Goal: Information Seeking & Learning: Learn about a topic

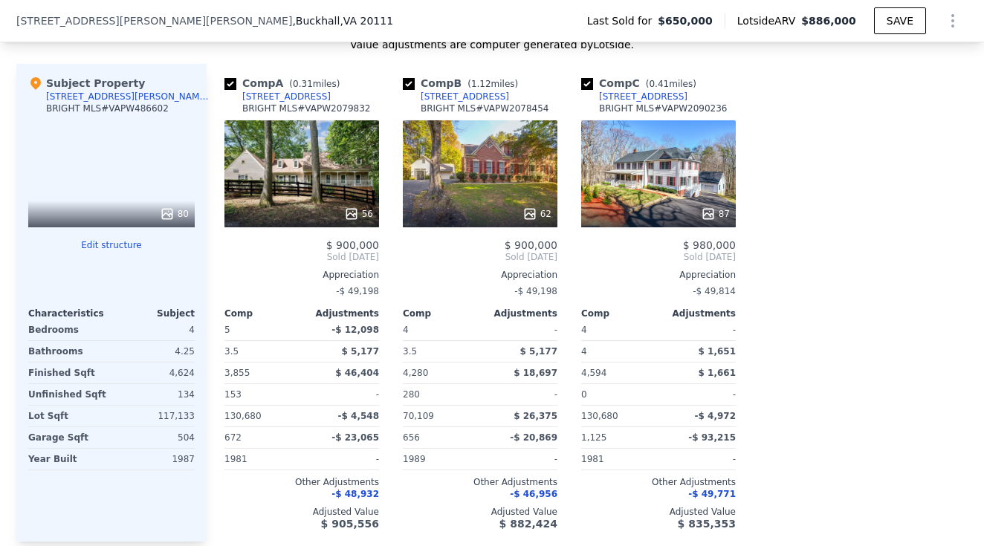
scroll to position [1485, 0]
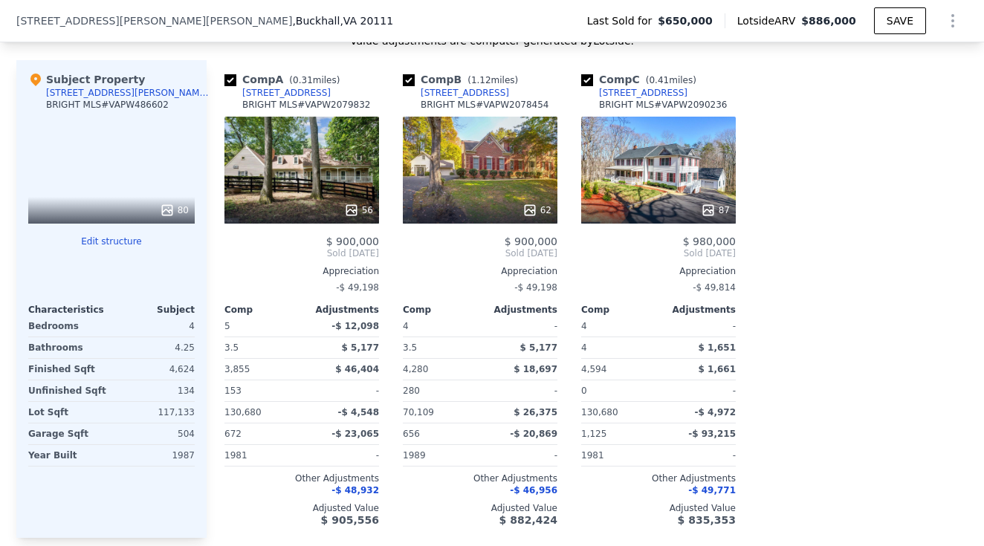
click at [656, 94] on div "10001 Silver Fox Trl" at bounding box center [643, 93] width 88 height 12
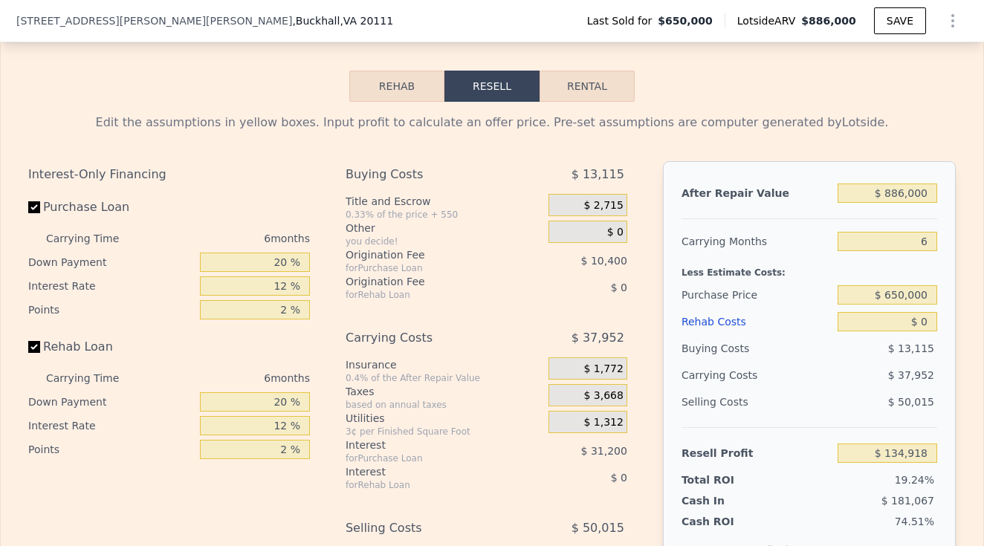
scroll to position [2112, 0]
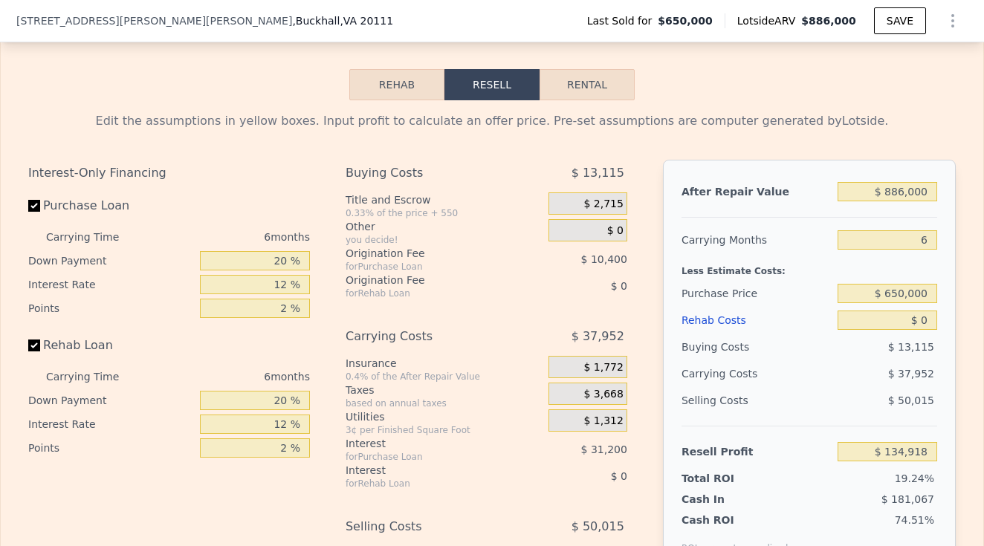
click at [40, 346] on label "Rehab Loan" at bounding box center [111, 345] width 166 height 27
click at [40, 346] on input "Rehab Loan" at bounding box center [34, 346] width 12 height 12
checkbox input "false"
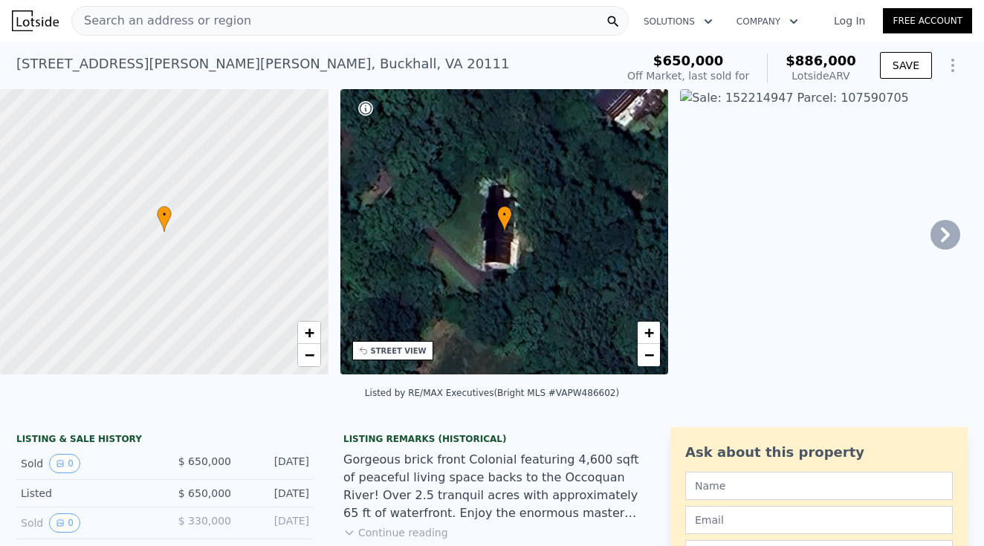
scroll to position [0, 0]
click at [262, 27] on div "Search an address or region" at bounding box center [349, 21] width 557 height 30
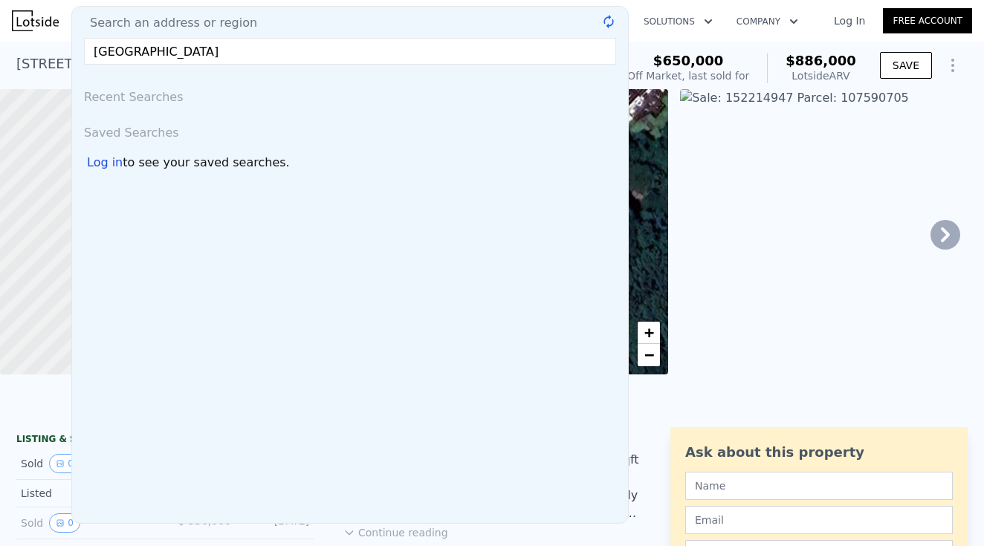
type input "manassas"
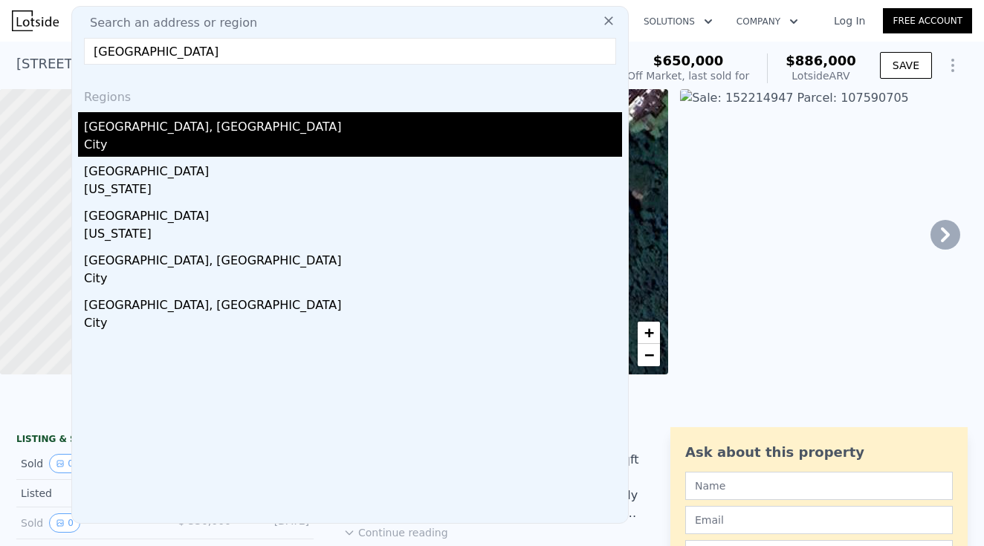
click at [129, 135] on div "Manassas, VA" at bounding box center [353, 124] width 538 height 24
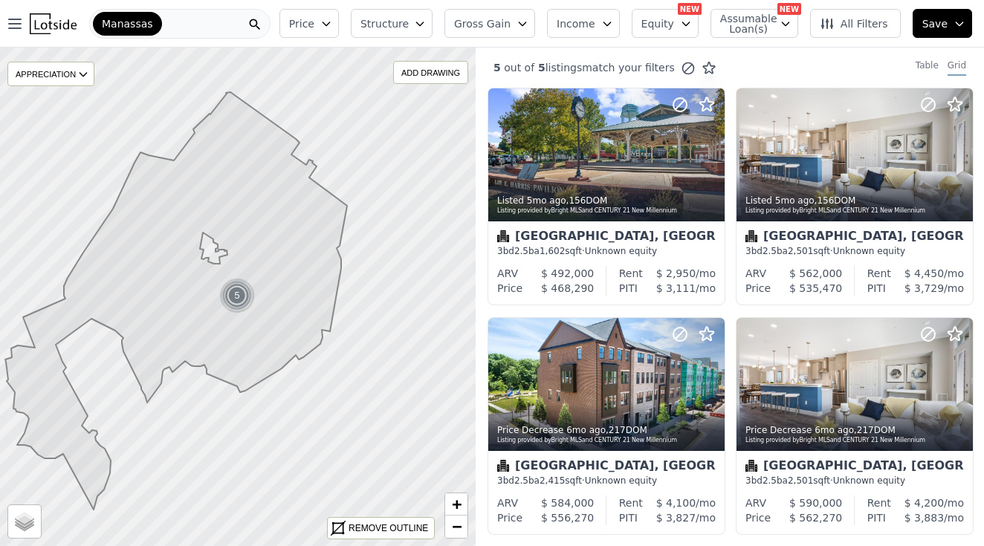
click at [788, 25] on icon "button" at bounding box center [785, 24] width 7 height 4
click at [734, 56] on input "Has Assumable Loan(s)" at bounding box center [728, 52] width 12 height 12
checkbox input "true"
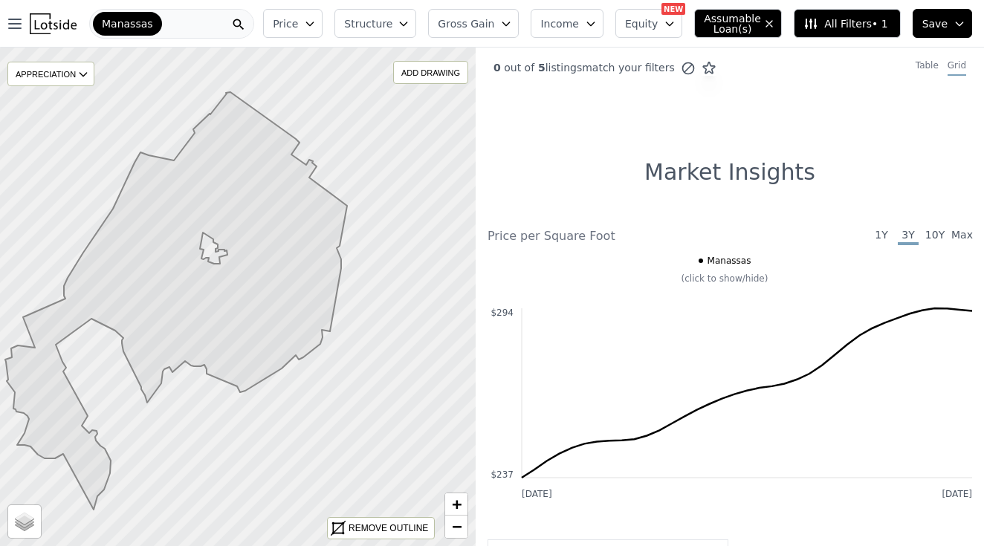
click at [143, 22] on span "Manassas" at bounding box center [127, 23] width 51 height 15
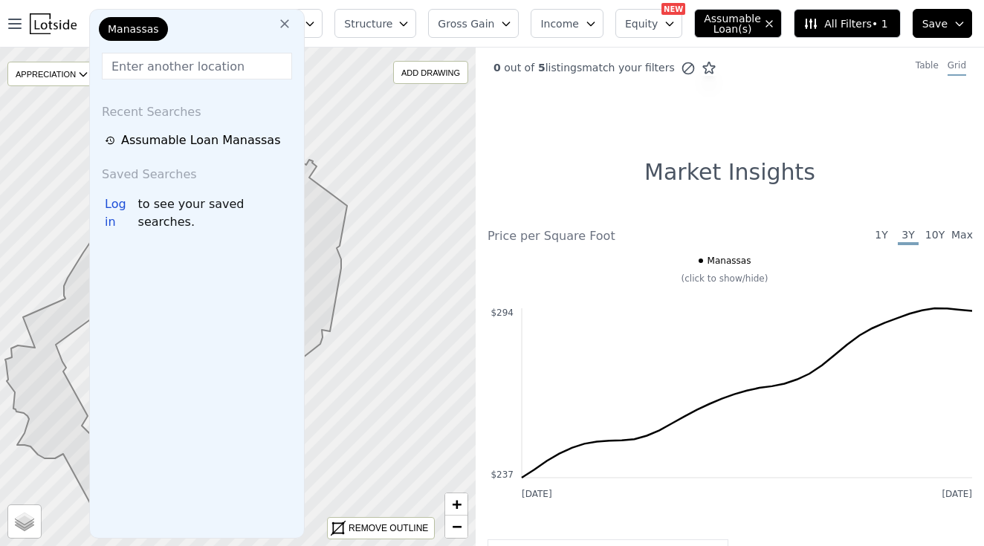
click at [285, 30] on icon at bounding box center [284, 23] width 15 height 15
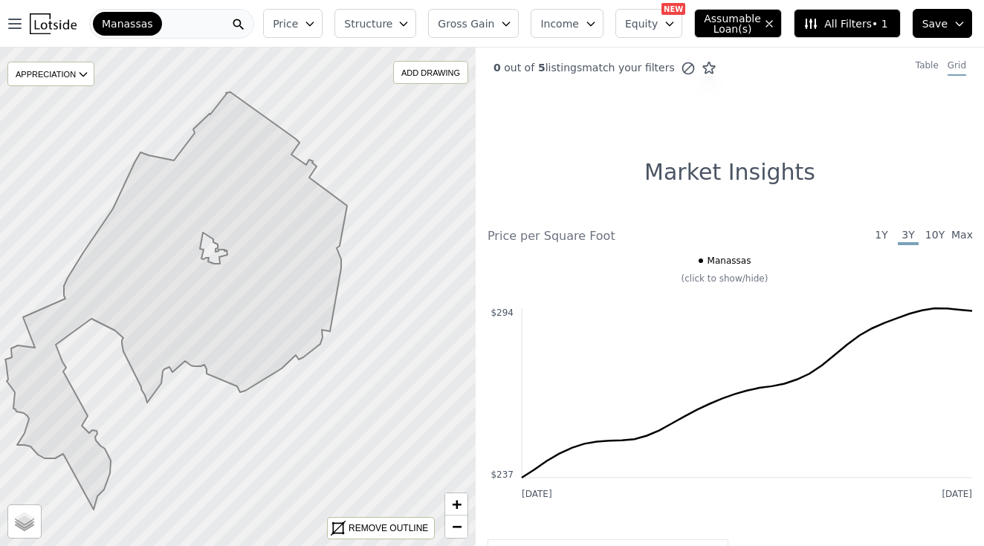
click at [210, 16] on div "Manassas" at bounding box center [171, 24] width 165 height 30
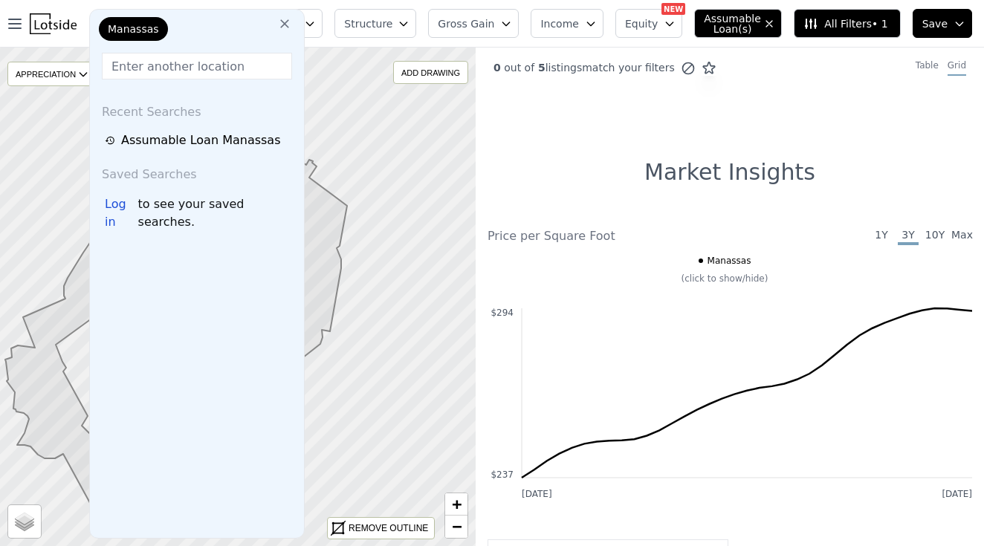
click at [201, 27] on div "Manassas" at bounding box center [170, 32] width 149 height 30
click at [284, 25] on icon at bounding box center [284, 23] width 9 height 9
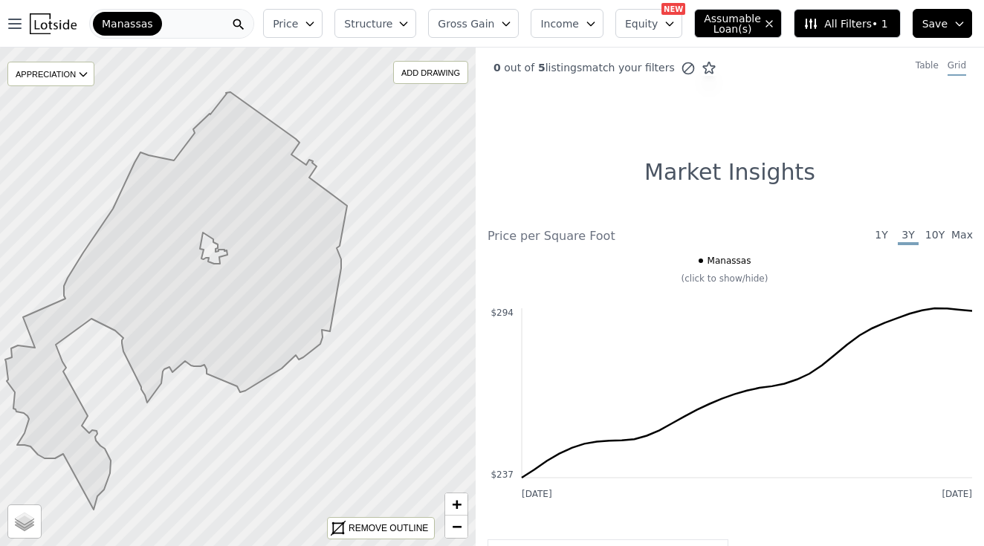
click at [214, 20] on div "Manassas" at bounding box center [171, 24] width 165 height 30
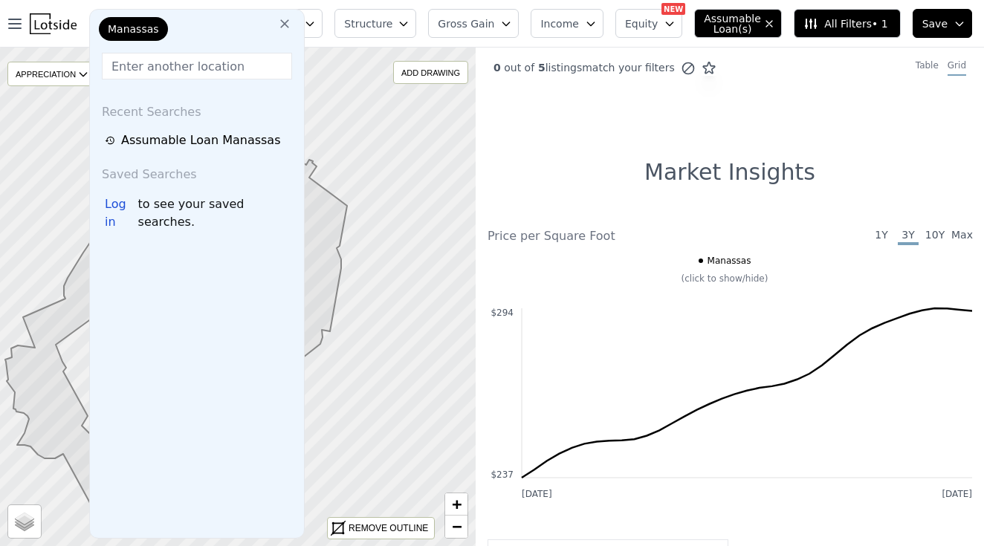
click at [282, 24] on icon at bounding box center [284, 23] width 15 height 15
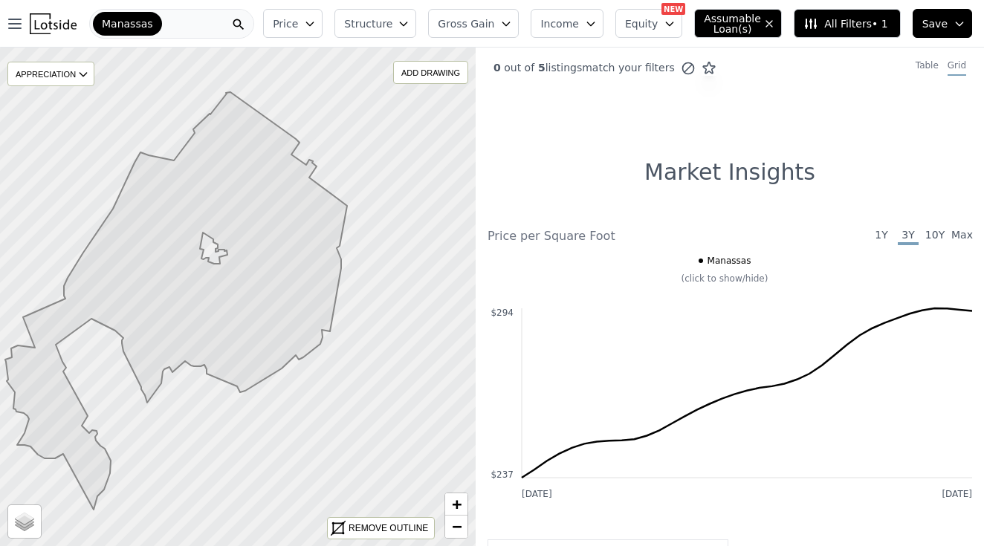
click at [198, 26] on div "Manassas" at bounding box center [171, 24] width 165 height 30
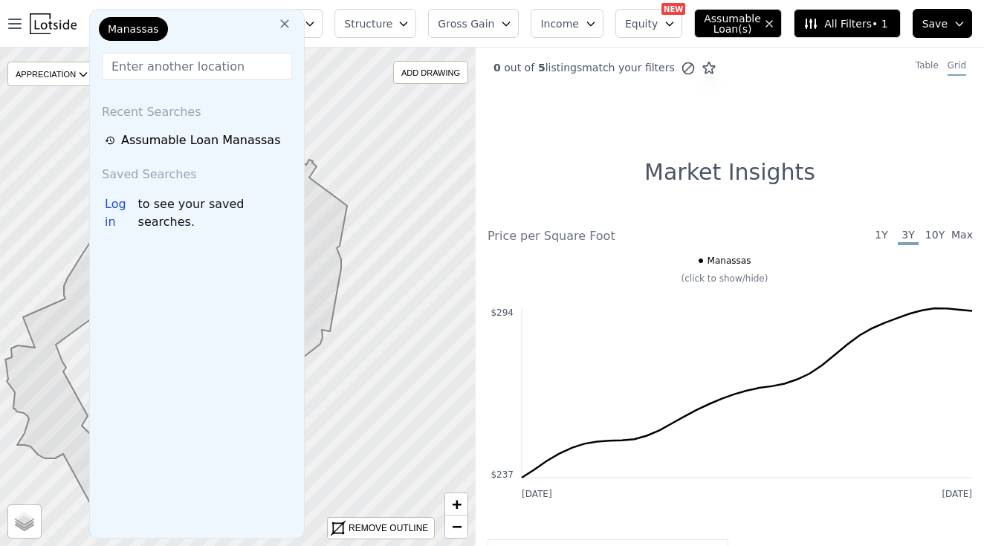
click at [137, 23] on span "Manassas" at bounding box center [133, 29] width 51 height 15
click at [147, 61] on input "text" at bounding box center [197, 66] width 190 height 27
type input "20112"
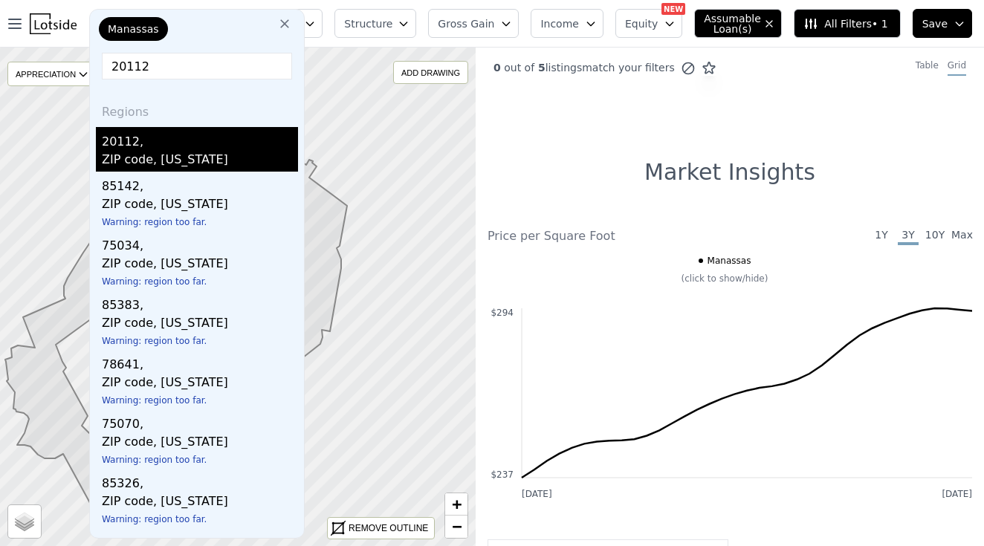
click at [175, 163] on div "ZIP code, Virginia" at bounding box center [200, 161] width 196 height 21
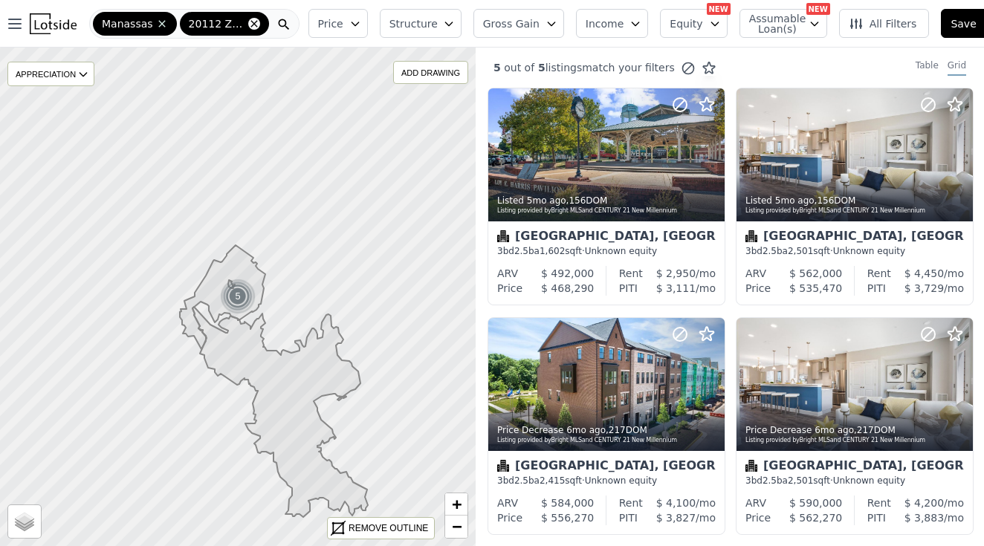
click at [250, 22] on icon at bounding box center [254, 24] width 12 height 12
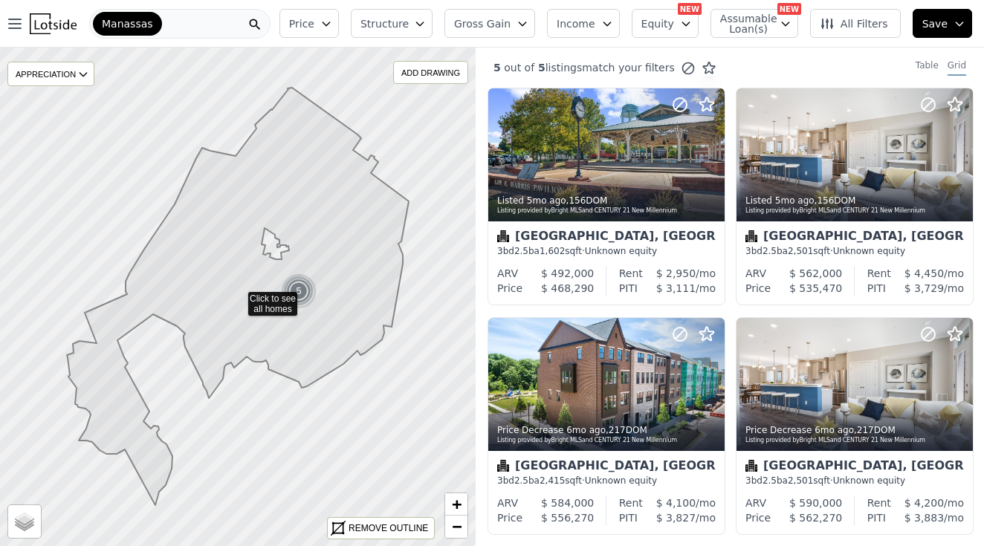
click at [137, 22] on span "Manassas" at bounding box center [127, 23] width 51 height 15
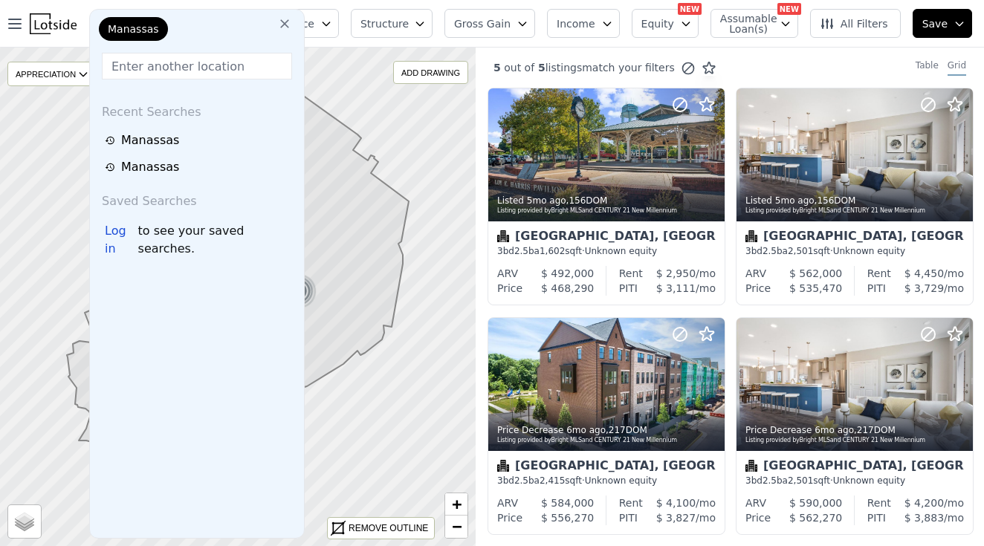
click at [280, 25] on icon at bounding box center [284, 23] width 15 height 15
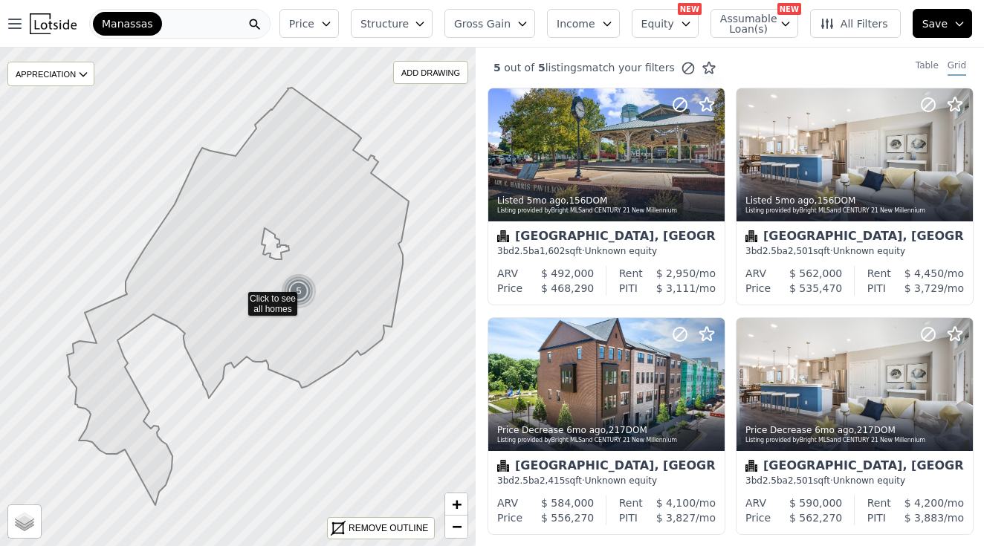
click at [241, 22] on div "Manassas" at bounding box center [179, 24] width 181 height 30
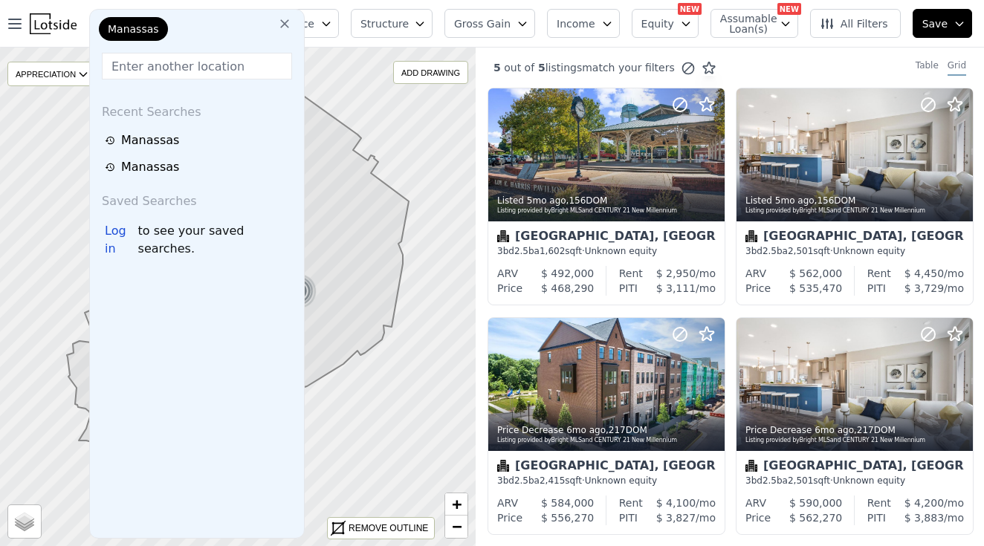
click at [57, 35] on div "Open main menu Manassas Manassas Recent Searches Manassas Manassas Saved Search…" at bounding box center [139, 24] width 267 height 30
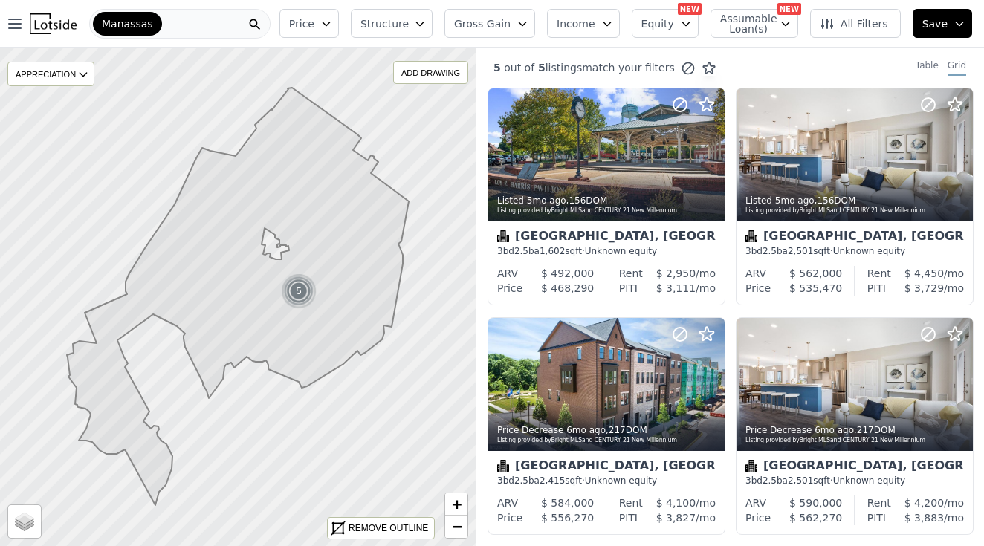
click at [53, 25] on img at bounding box center [53, 23] width 47 height 21
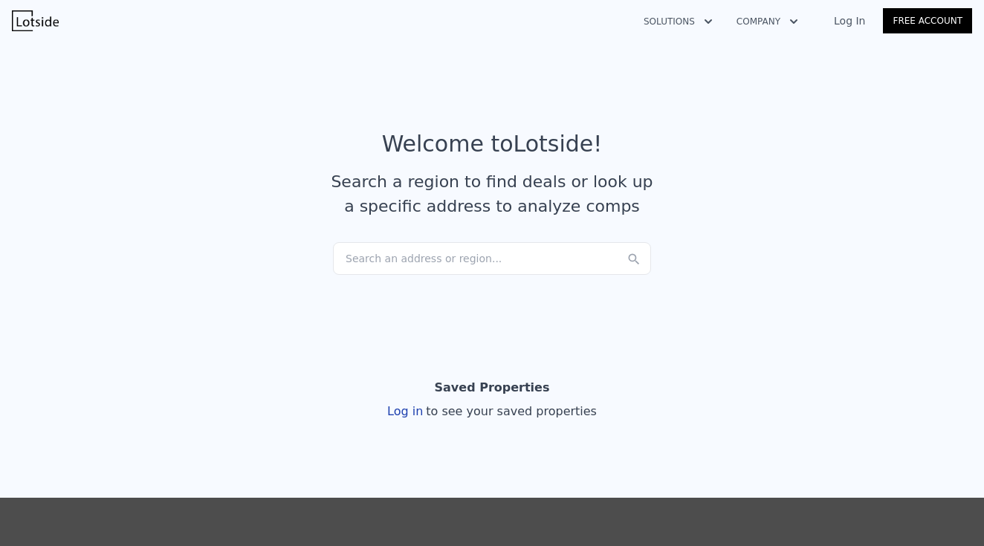
click at [480, 265] on div "Search an address or region..." at bounding box center [492, 258] width 318 height 33
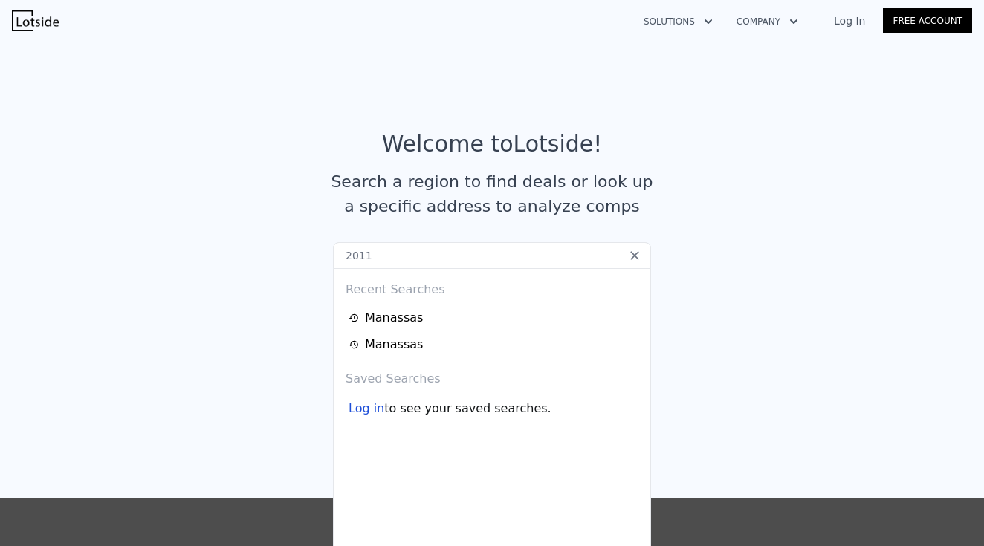
type input "20112"
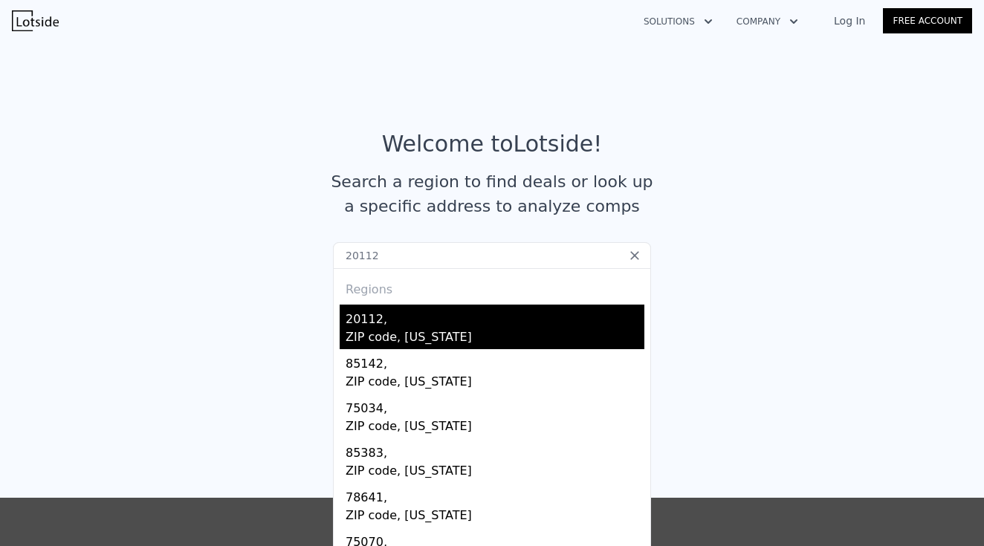
click at [421, 332] on div "ZIP code, Virginia" at bounding box center [495, 338] width 299 height 21
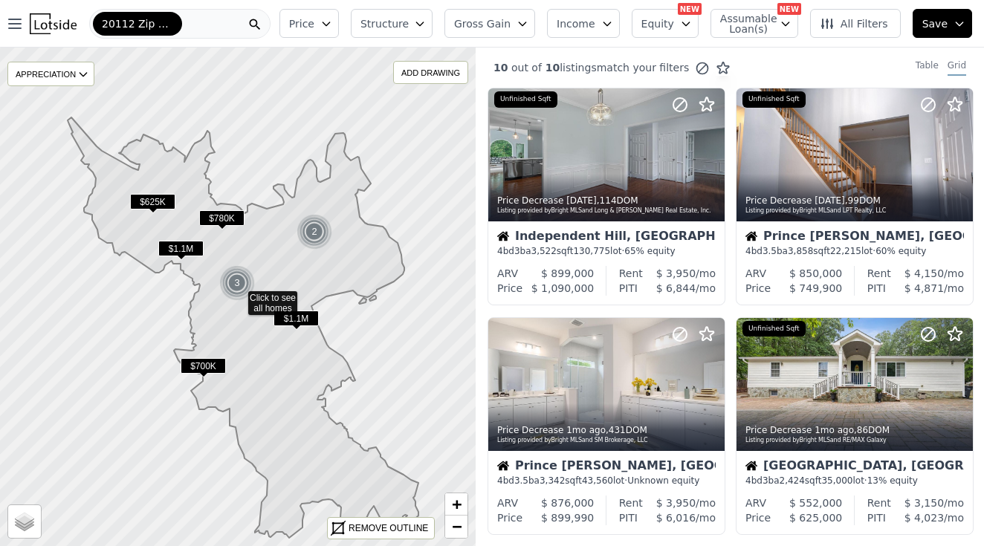
click at [746, 25] on span "Assumable Loan(s)" at bounding box center [744, 23] width 48 height 21
click at [732, 49] on input "Has Assumable Loan(s)" at bounding box center [728, 52] width 12 height 12
checkbox input "true"
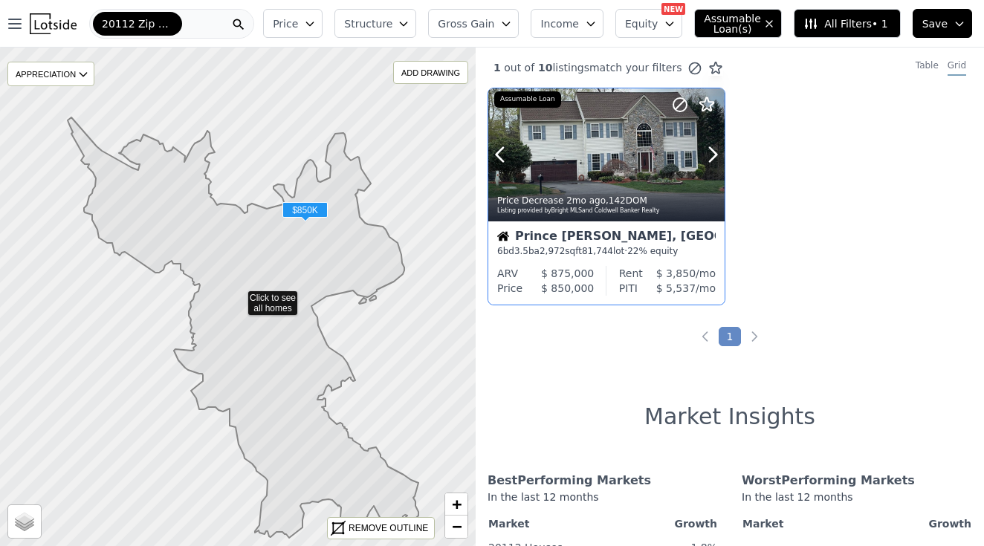
click at [582, 221] on div "Price Decrease 2mo ago , 142 DOM Listing provided by Bright MLS and Coldwell Ba…" at bounding box center [606, 204] width 236 height 36
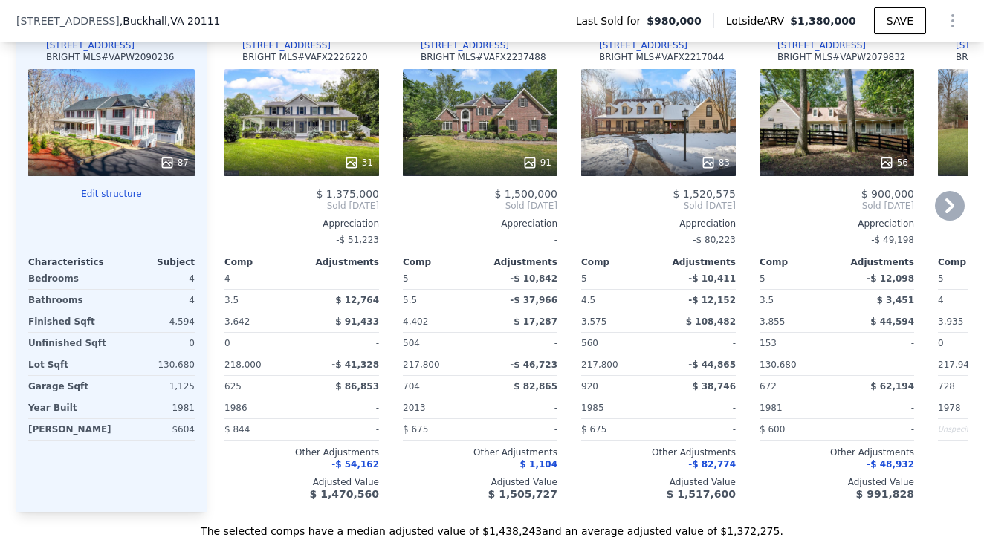
scroll to position [1549, 0]
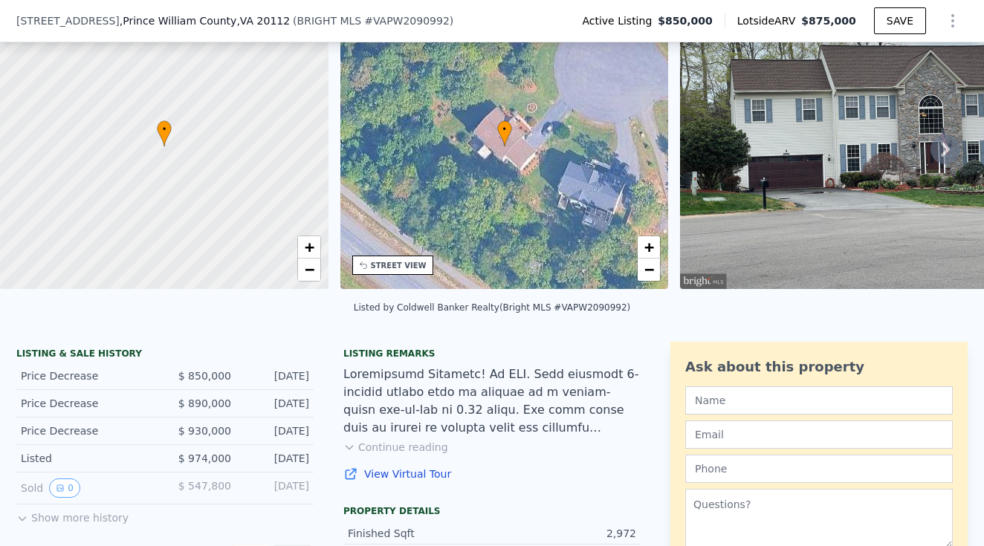
scroll to position [309, 0]
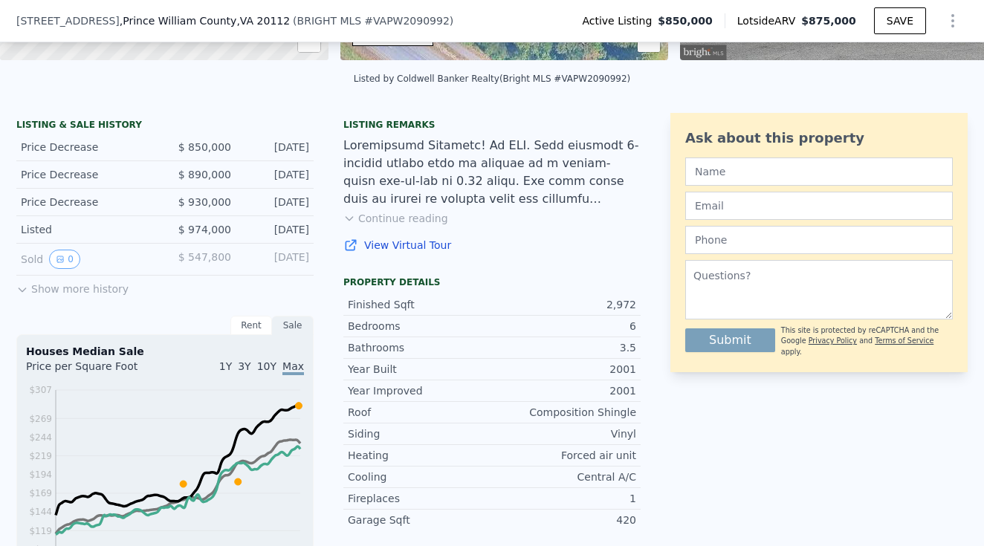
click at [408, 222] on button "Continue reading" at bounding box center [395, 218] width 105 height 15
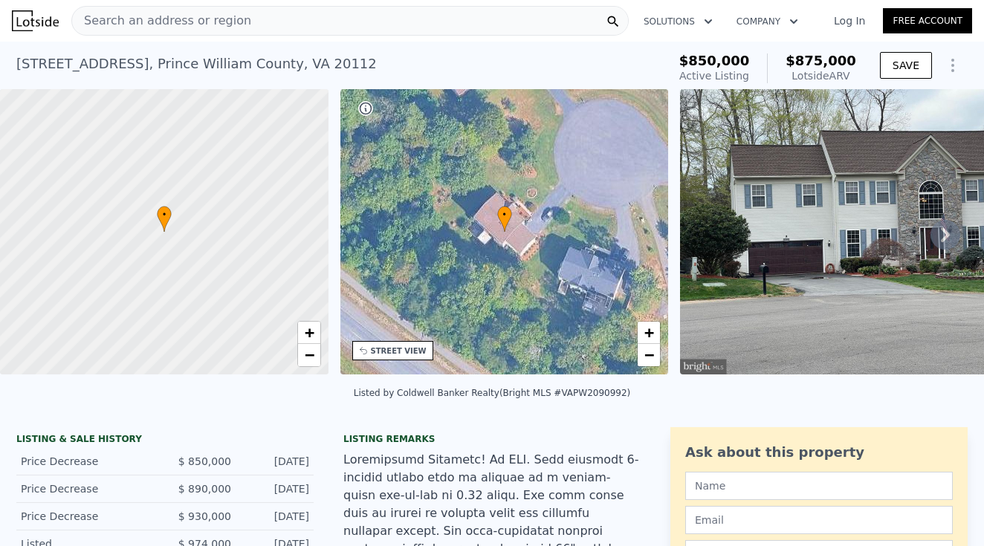
scroll to position [0, 0]
click at [215, 25] on span "Search an address or region" at bounding box center [161, 21] width 179 height 18
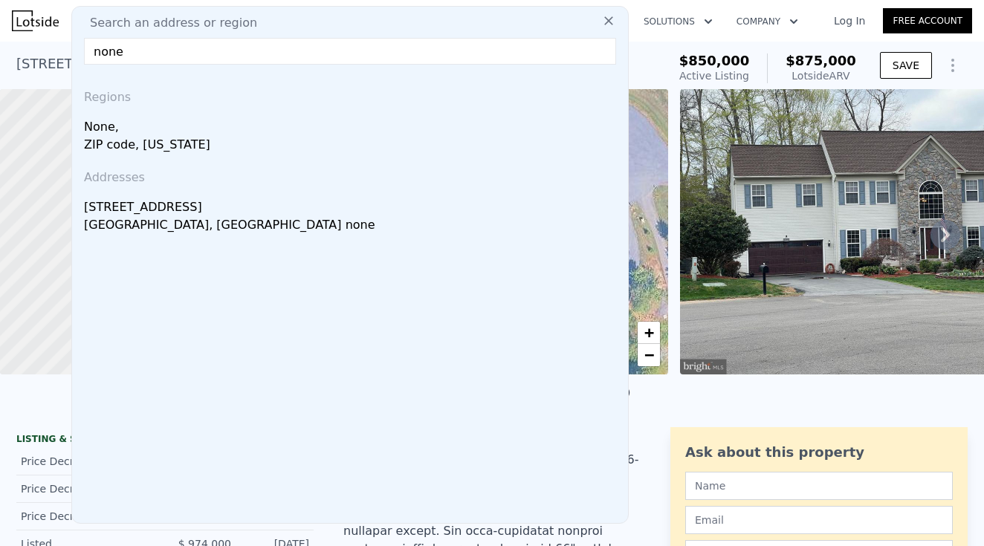
click at [208, 41] on input "none" at bounding box center [350, 51] width 532 height 27
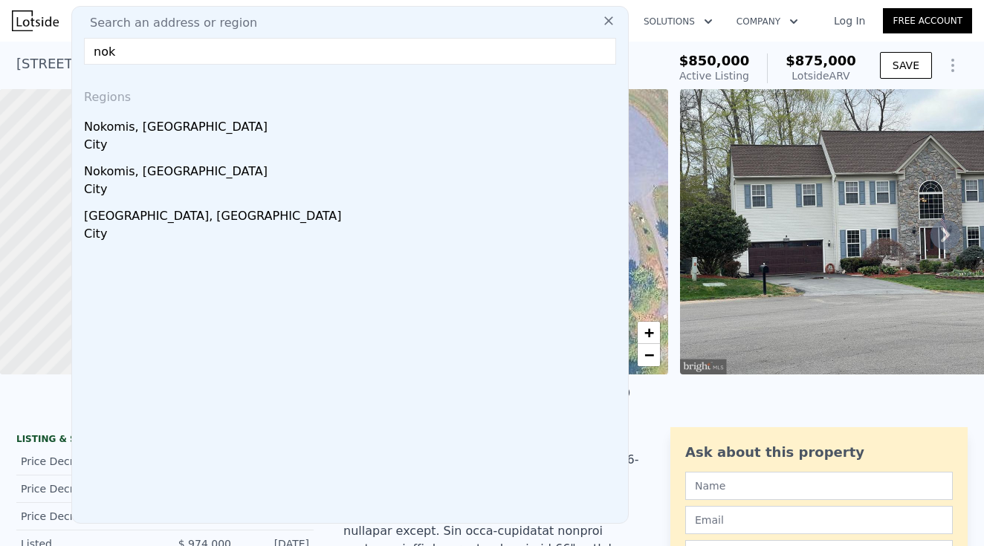
type input "noke"
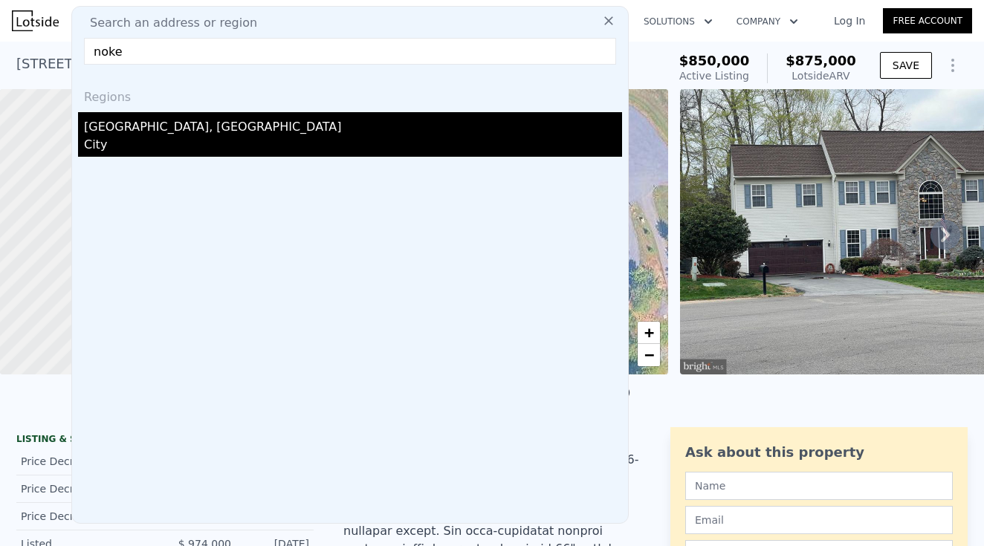
click at [107, 146] on div "City" at bounding box center [353, 146] width 538 height 21
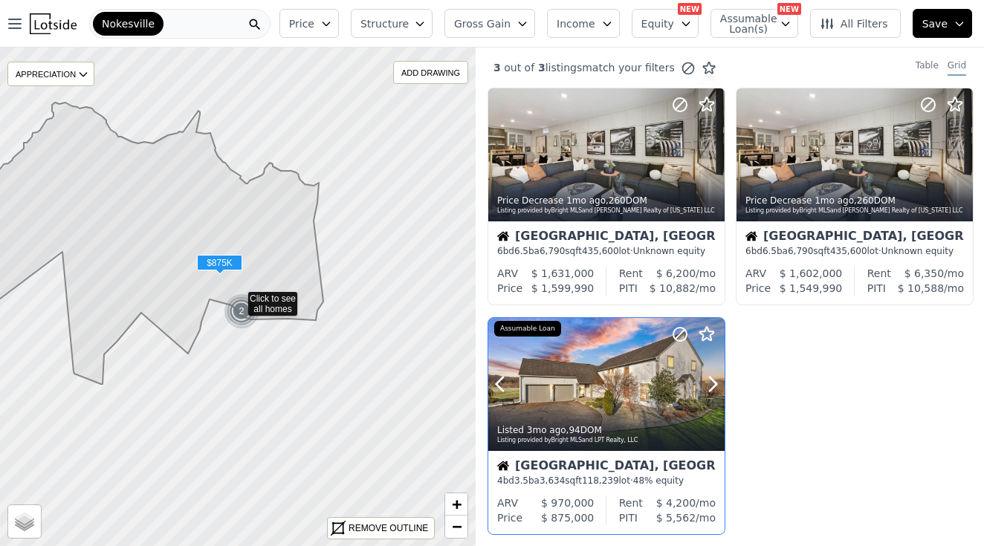
click at [624, 389] on div at bounding box center [606, 384] width 236 height 133
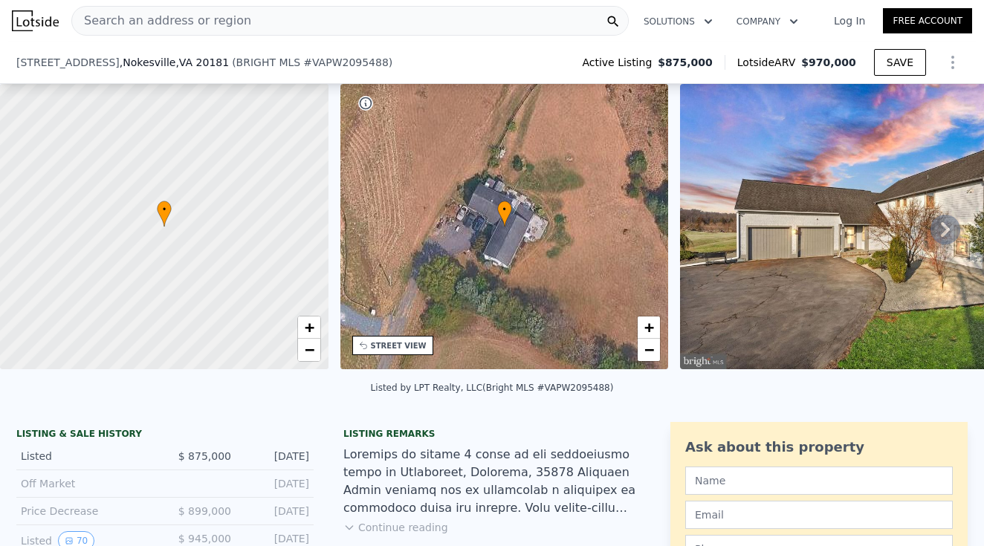
scroll to position [103, 0]
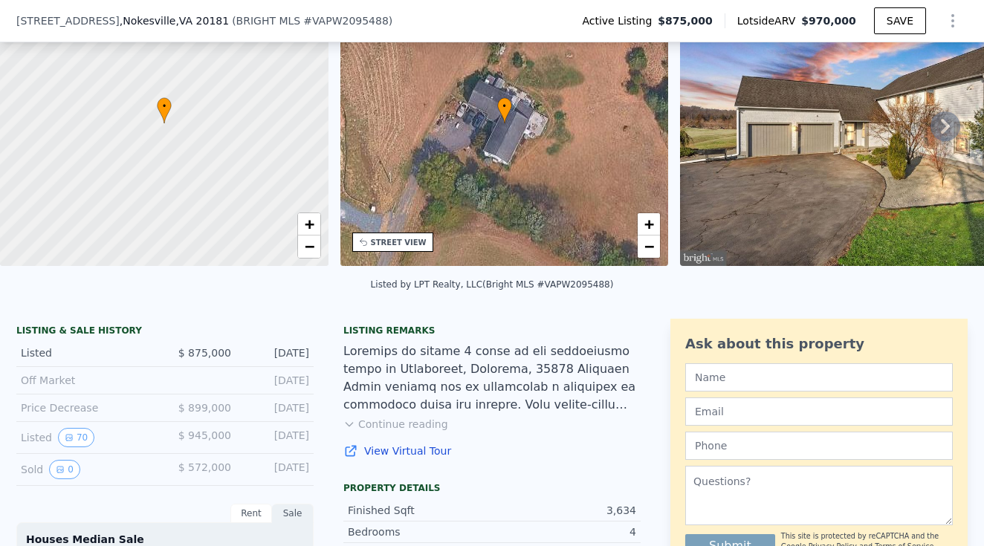
click at [395, 415] on div "Listing remarks Continue reading View Virtual Tour" at bounding box center [491, 401] width 297 height 152
click at [385, 424] on button "Continue reading" at bounding box center [395, 424] width 105 height 15
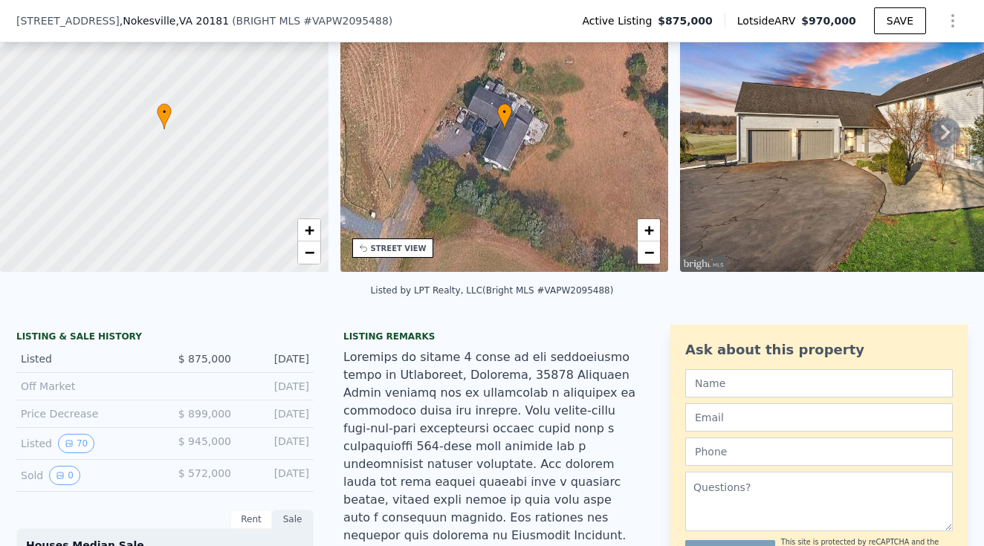
scroll to position [99, 0]
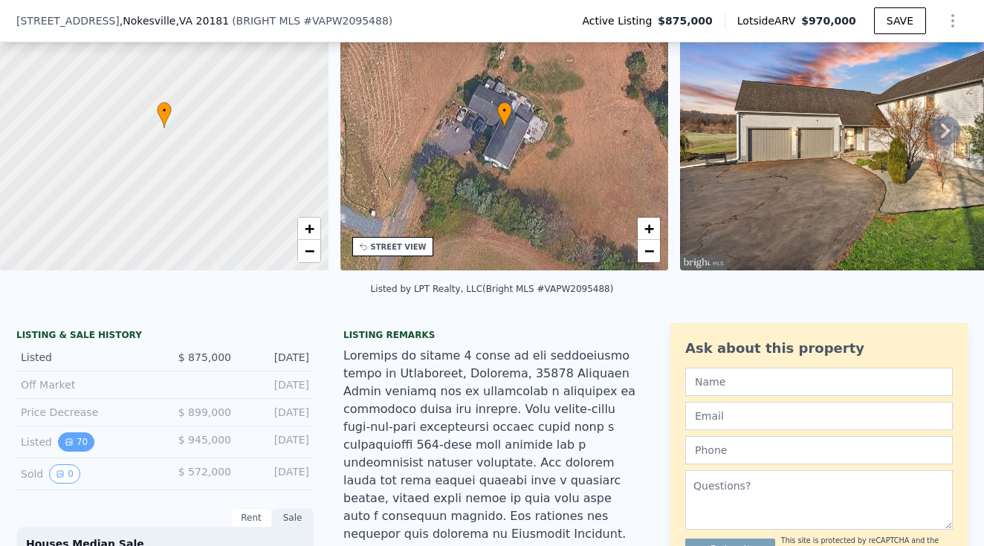
click at [88, 440] on button "70" at bounding box center [76, 441] width 36 height 19
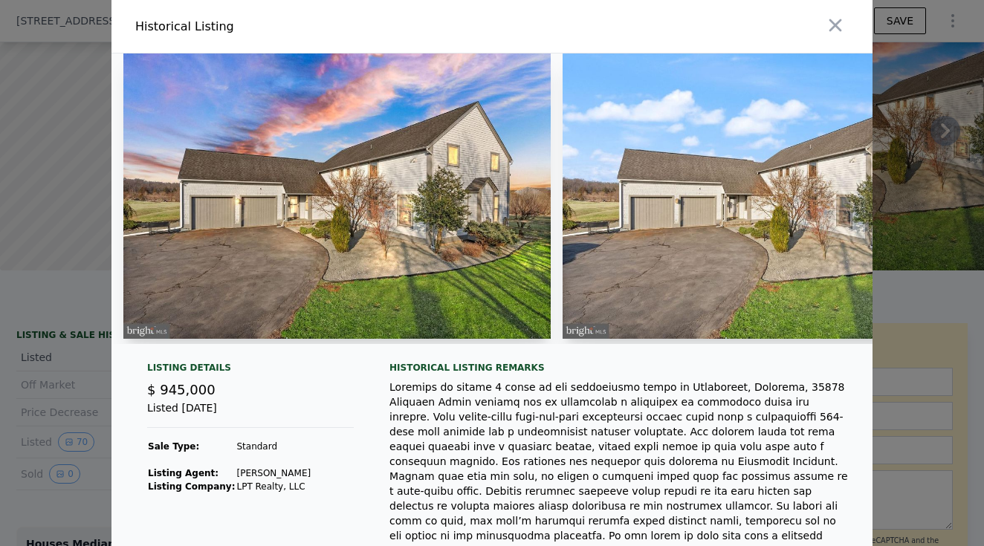
scroll to position [168, 0]
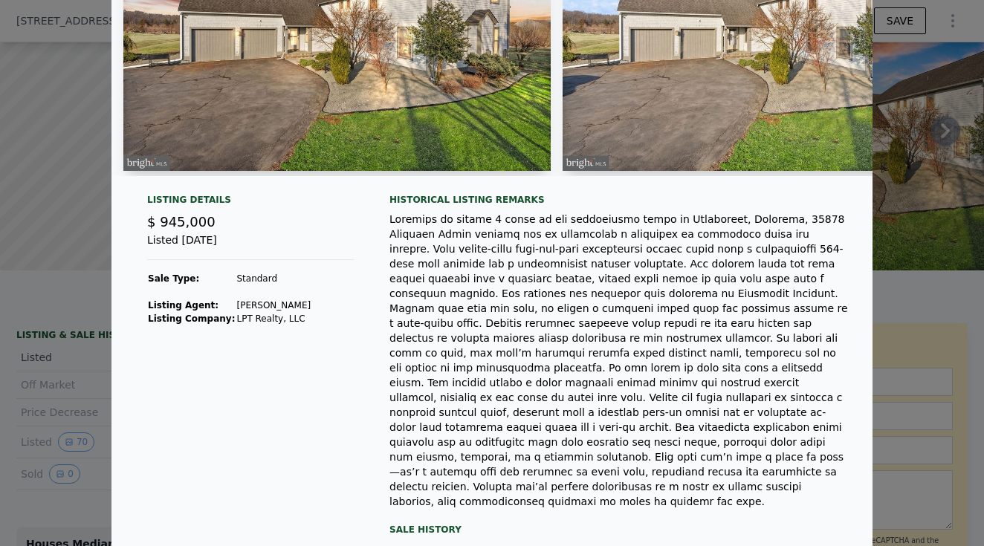
click at [36, 357] on div at bounding box center [492, 273] width 984 height 546
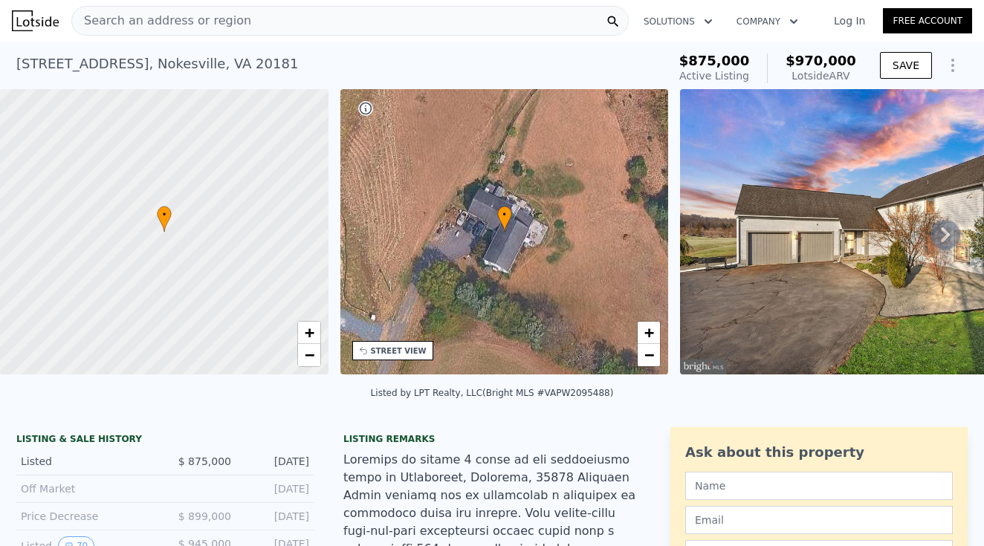
scroll to position [0, 0]
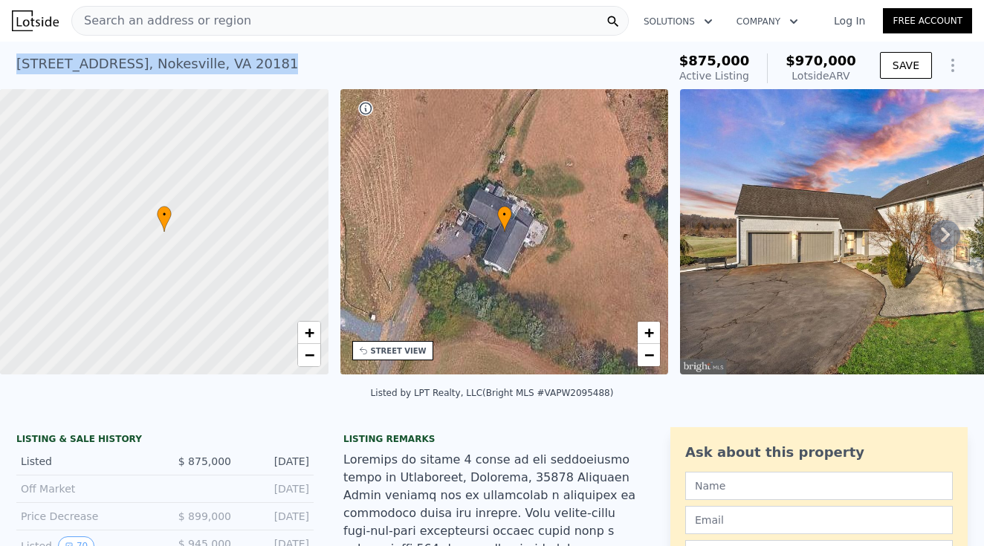
drag, startPoint x: 275, startPoint y: 63, endPoint x: 18, endPoint y: 58, distance: 257.1
click at [18, 58] on div "12150 Parkgate Dr , Nokesville , VA 20181 Active at $875k (~ARV $970k )" at bounding box center [338, 69] width 645 height 42
copy div "12150 Parkgate Dr , Nokesville , VA 20181 Active at $875k (~ARV $970k )"
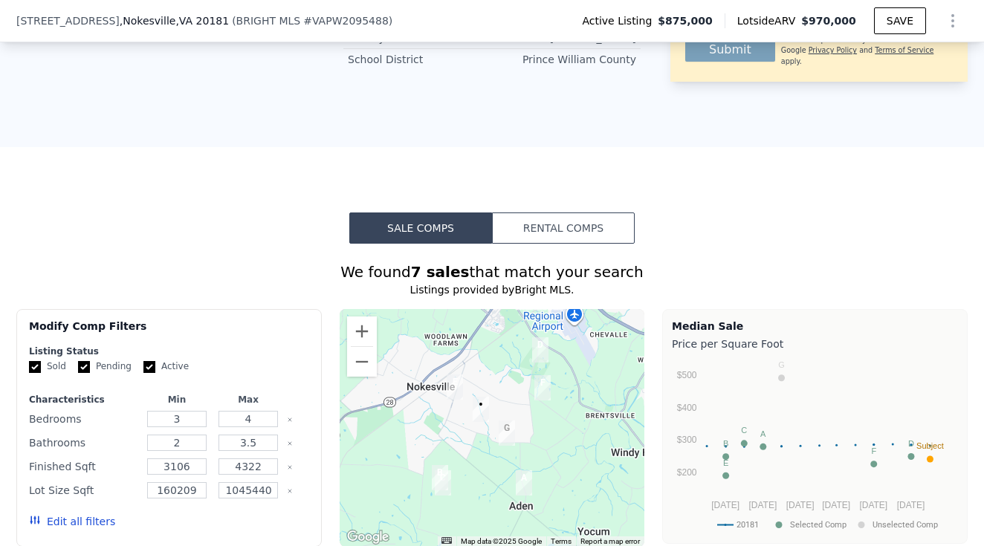
scroll to position [1525, 0]
